Goal: Information Seeking & Learning: Learn about a topic

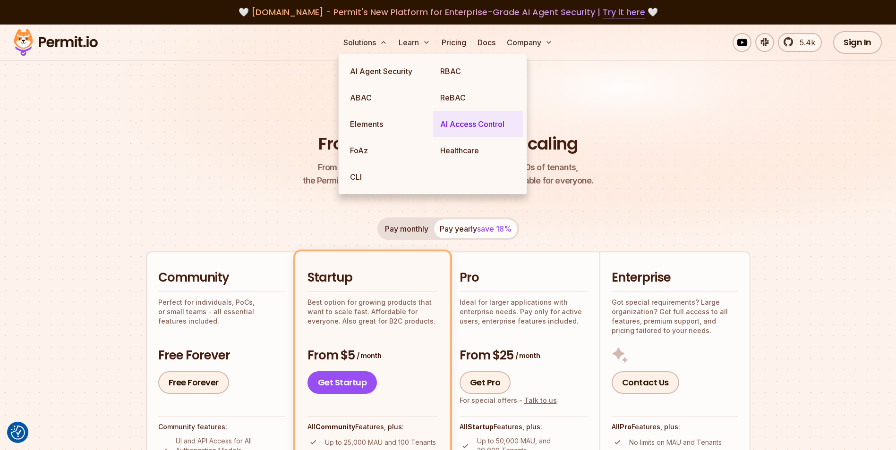
click at [459, 121] on link "AI Access Control" at bounding box center [477, 124] width 90 height 26
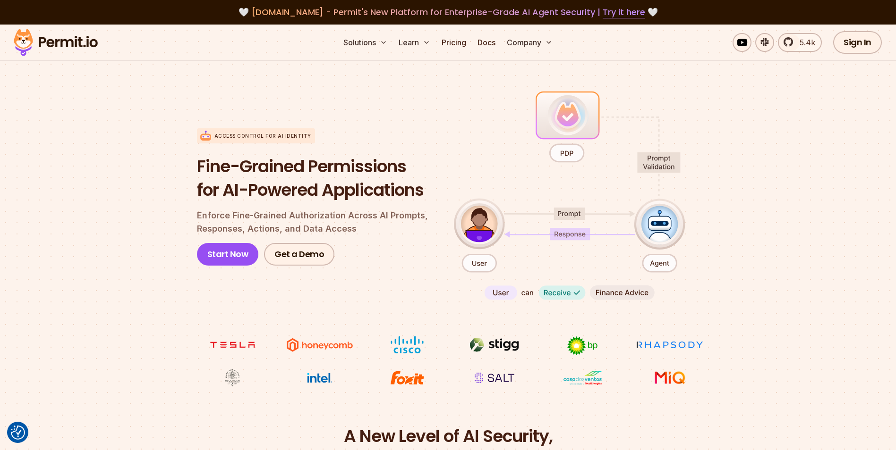
click at [875, 119] on section "Access control for AI Identity Fine-Grained Permissions for AI-Powered Applicat…" at bounding box center [448, 238] width 896 height 374
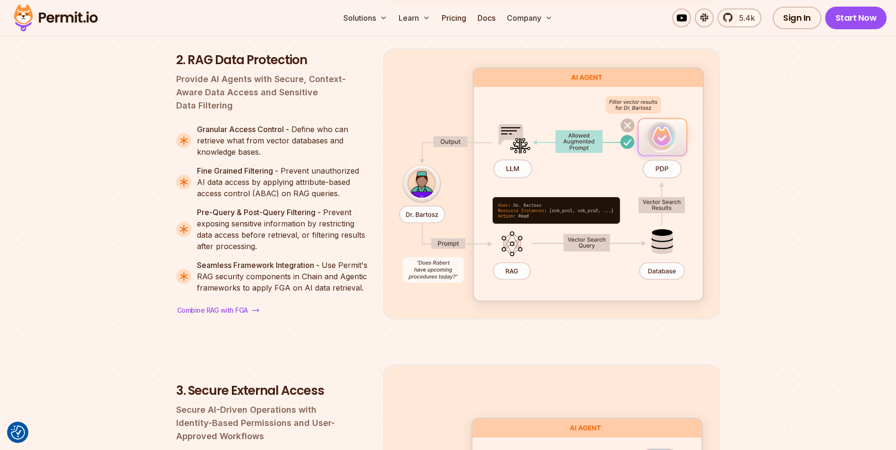
scroll to position [1462, 0]
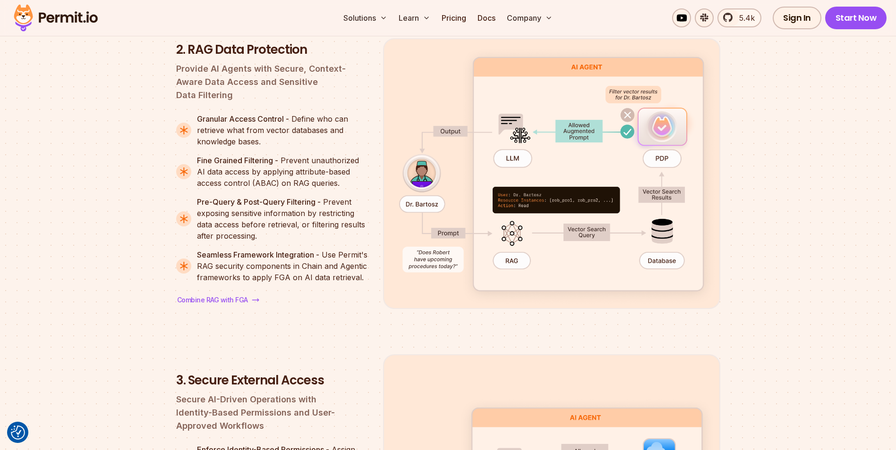
drag, startPoint x: 378, startPoint y: 92, endPoint x: 287, endPoint y: 90, distance: 90.2
click at [287, 90] on ul "1. Prompt Filtering Define Input Policies with Validation, Usage Restrictions, …" at bounding box center [448, 385] width 544 height 1243
drag, startPoint x: 286, startPoint y: 90, endPoint x: 218, endPoint y: 88, distance: 67.5
click at [218, 88] on ul "1. Prompt Filtering Define Input Policies with Validation, Usage Restrictions, …" at bounding box center [448, 385] width 544 height 1243
drag, startPoint x: 216, startPoint y: 88, endPoint x: 181, endPoint y: 88, distance: 34.5
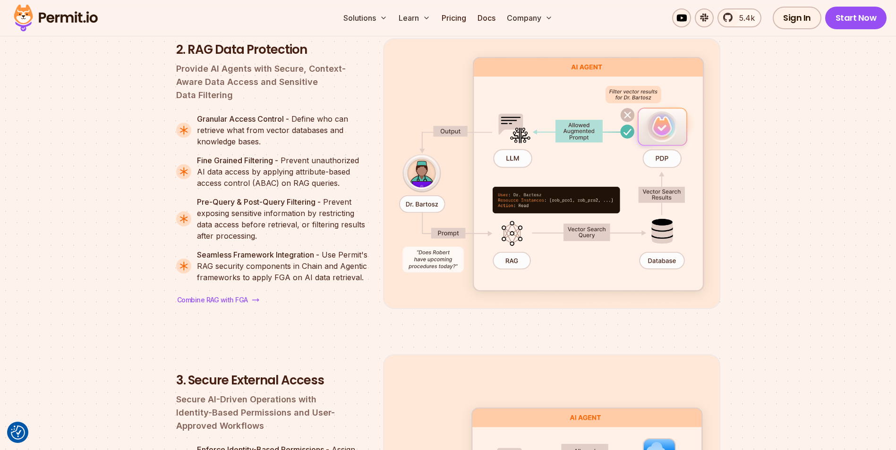
click at [181, 88] on ul "1. Prompt Filtering Define Input Policies with Validation, Usage Restrictions, …" at bounding box center [448, 385] width 544 height 1243
drag, startPoint x: 181, startPoint y: 88, endPoint x: 136, endPoint y: 89, distance: 44.9
click at [136, 89] on section "[DOMAIN_NAME]'s Four-Perimeter Framework Prompt Filtering RAG Data Protection S…" at bounding box center [448, 290] width 896 height 1435
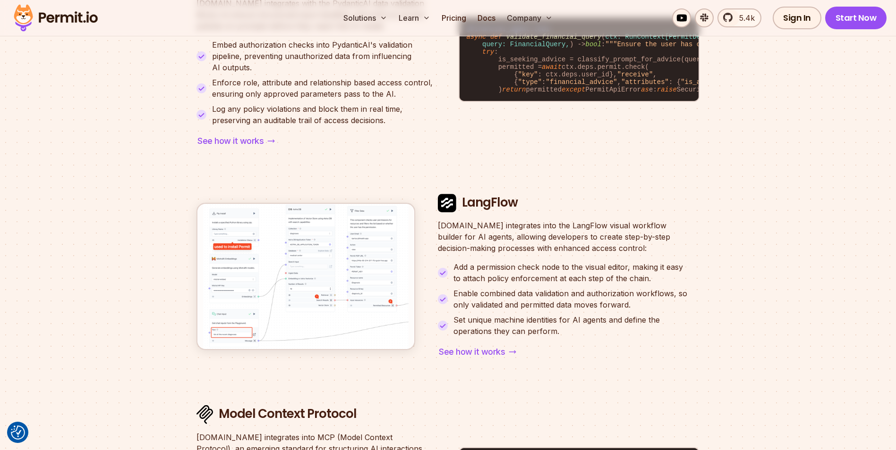
scroll to position [3405, 0]
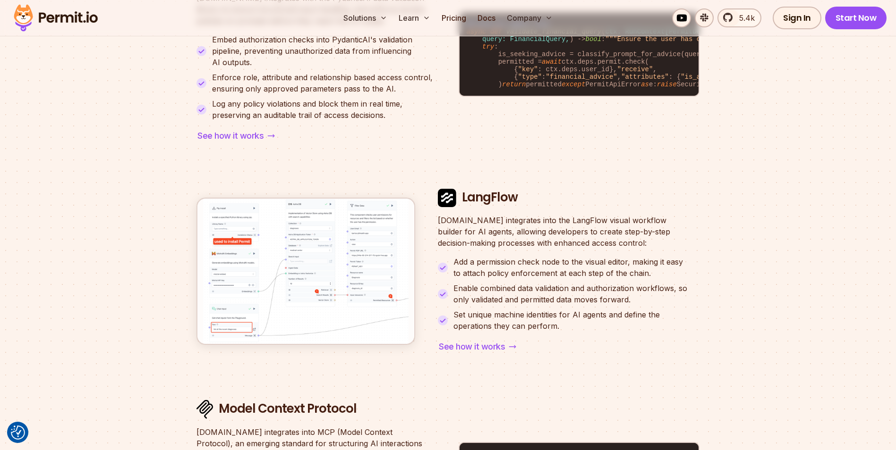
drag, startPoint x: 846, startPoint y: 180, endPoint x: 815, endPoint y: 144, distance: 47.6
click at [815, 144] on section "Cutting-Edge Integrations for AI Access Management from [GEOGRAPHIC_DATA] _open…" at bounding box center [448, 108] width 896 height 1059
drag, startPoint x: 815, startPoint y: 144, endPoint x: 787, endPoint y: 118, distance: 38.1
click at [787, 118] on section "Cutting-Edge Integrations for AI Access Management from [GEOGRAPHIC_DATA] _open…" at bounding box center [448, 108] width 896 height 1059
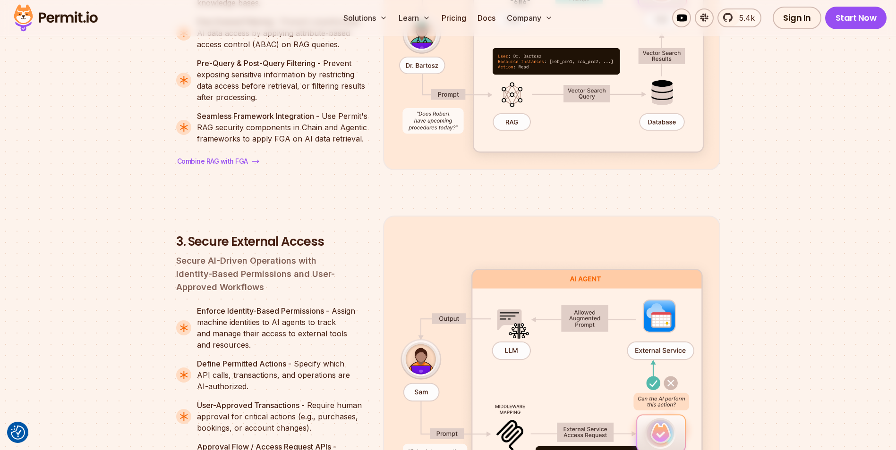
scroll to position [1657, 0]
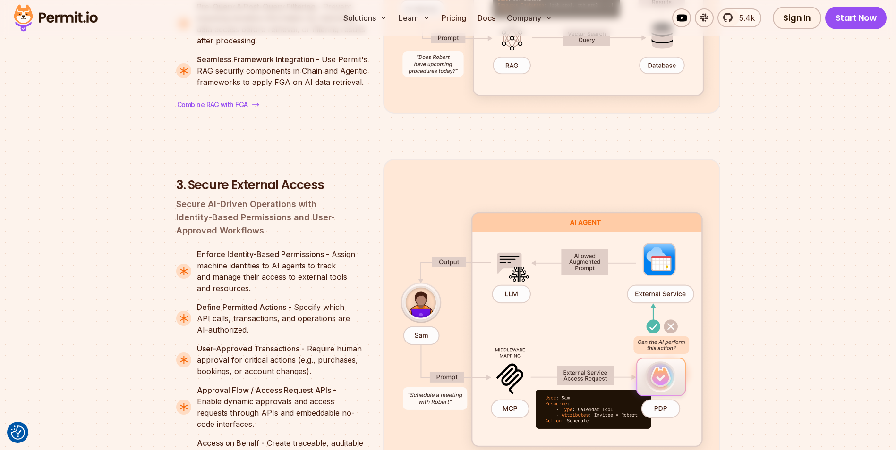
click at [762, 227] on section "[DOMAIN_NAME]'s Four-Perimeter Framework Prompt Filtering RAG Data Protection S…" at bounding box center [448, 94] width 896 height 1435
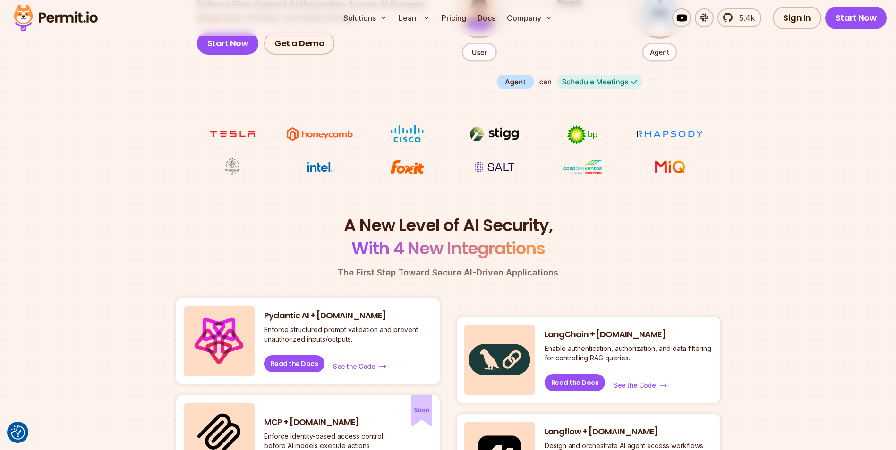
scroll to position [1432, 0]
